Goal: Find specific page/section: Find specific page/section

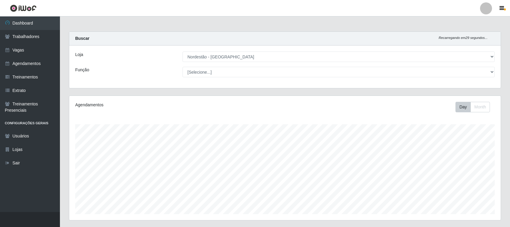
select select "420"
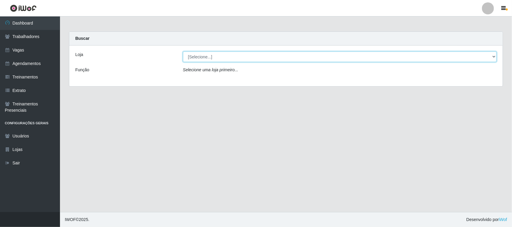
click at [493, 56] on select "[Selecione...] Nordestão - [GEOGRAPHIC_DATA]" at bounding box center [340, 57] width 314 height 10
select select "420"
click at [183, 52] on select "[Selecione...] Nordestão - [GEOGRAPHIC_DATA]" at bounding box center [340, 57] width 314 height 10
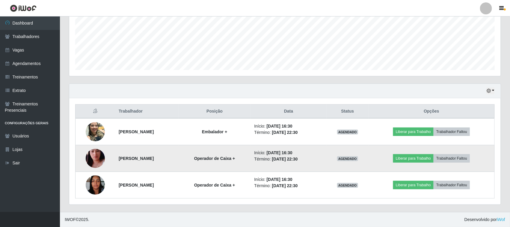
scroll to position [125, 432]
